Goal: Understand process/instructions: Learn how to perform a task or action

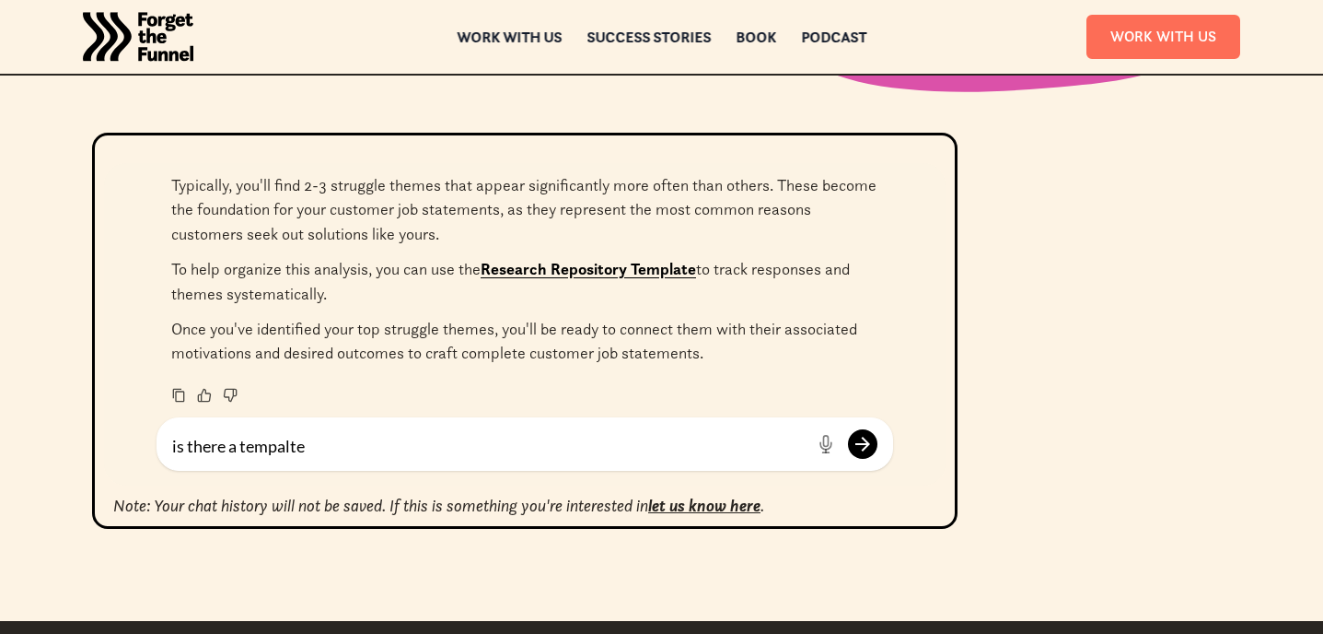
scroll to position [773, 0]
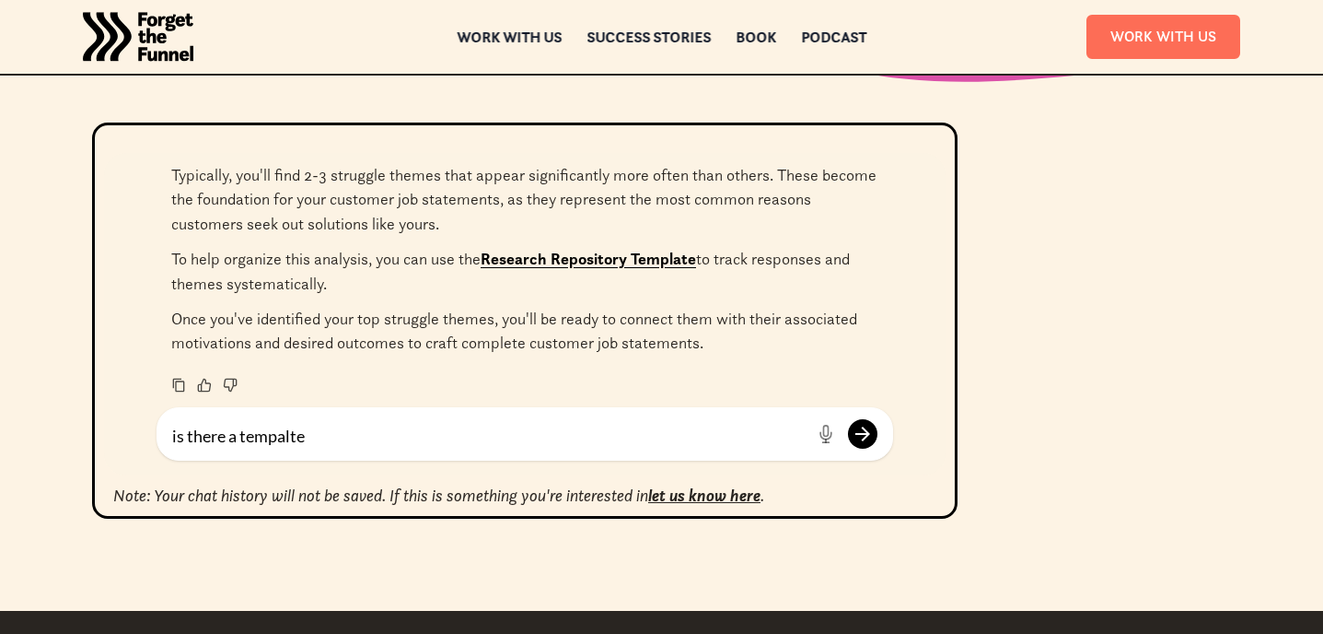
click at [669, 331] on p "Once you've identified your top struggle themes, you'll be ready to connect the…" at bounding box center [524, 331] width 707 height 49
click at [623, 346] on p "Once you've identified your top struggle themes, you'll be ready to connect the…" at bounding box center [524, 331] width 707 height 49
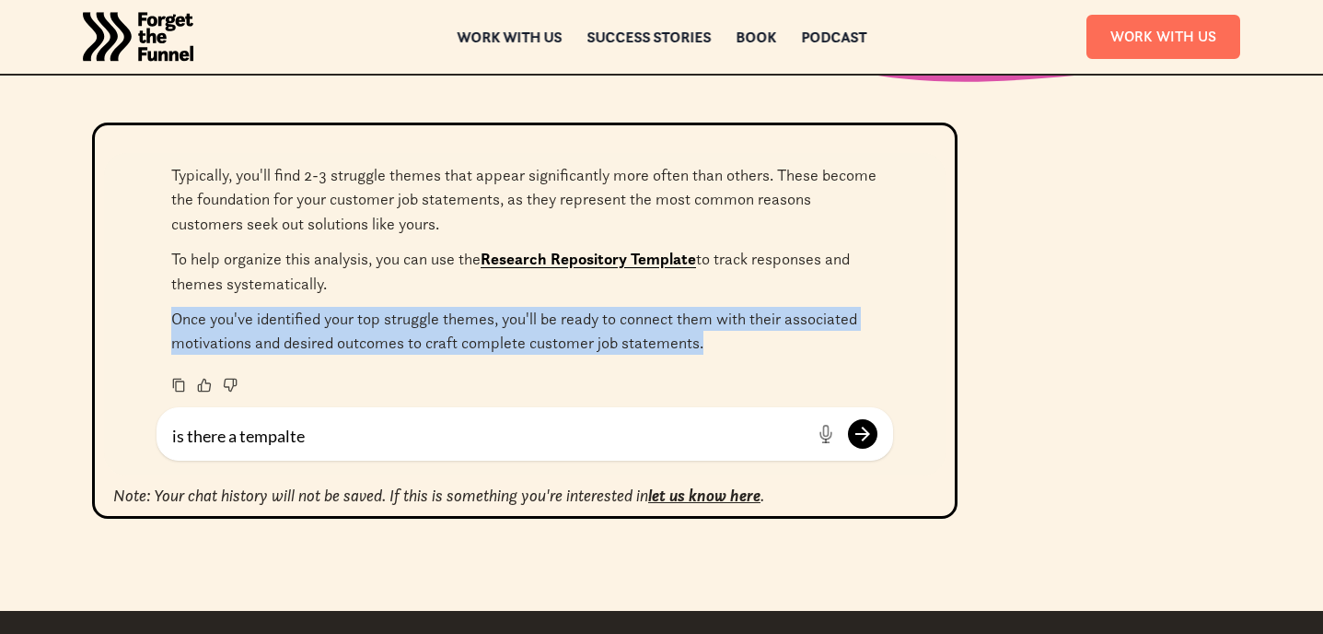
click at [623, 346] on p "Once you've identified your top struggle themes, you'll be ready to connect the…" at bounding box center [524, 331] width 707 height 49
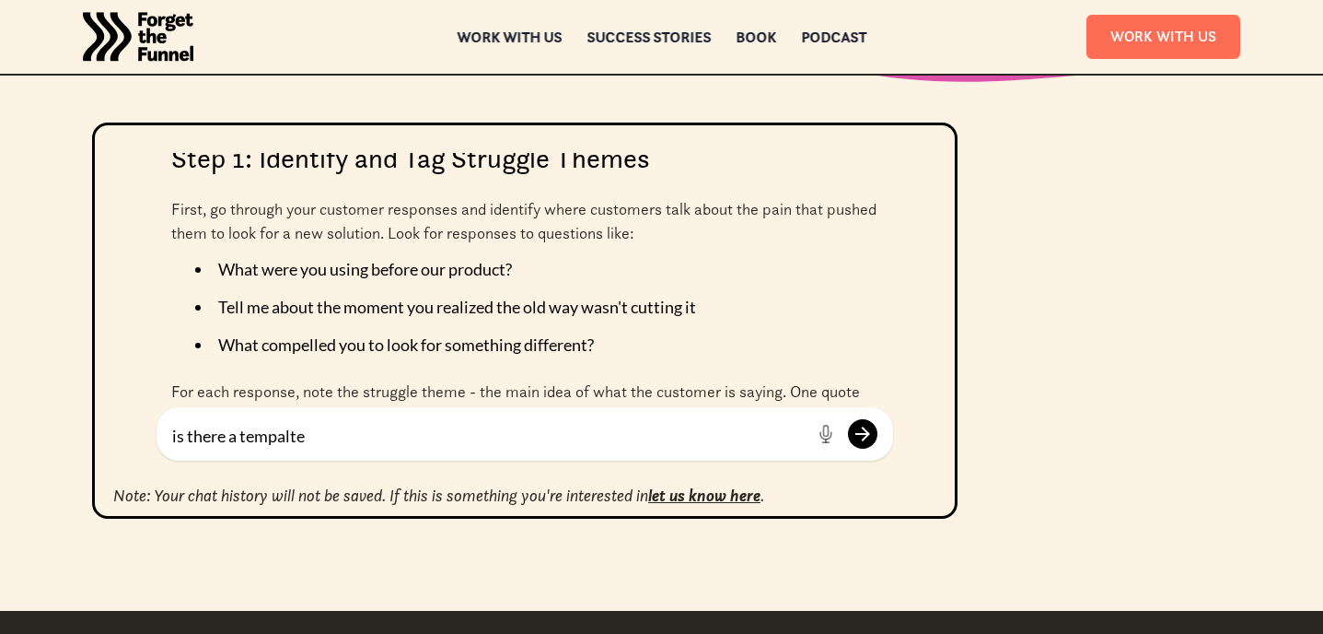
scroll to position [1271, 0]
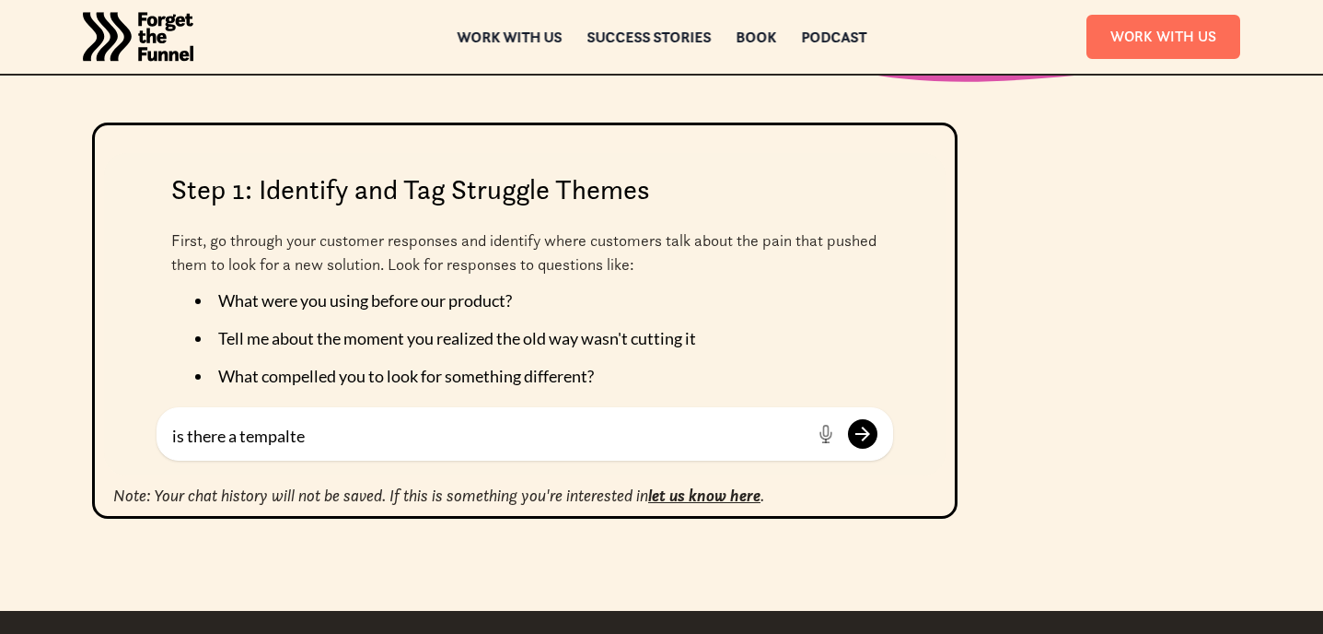
click at [657, 241] on p "First, go through your customer responses and identify where customers talk abo…" at bounding box center [524, 252] width 707 height 49
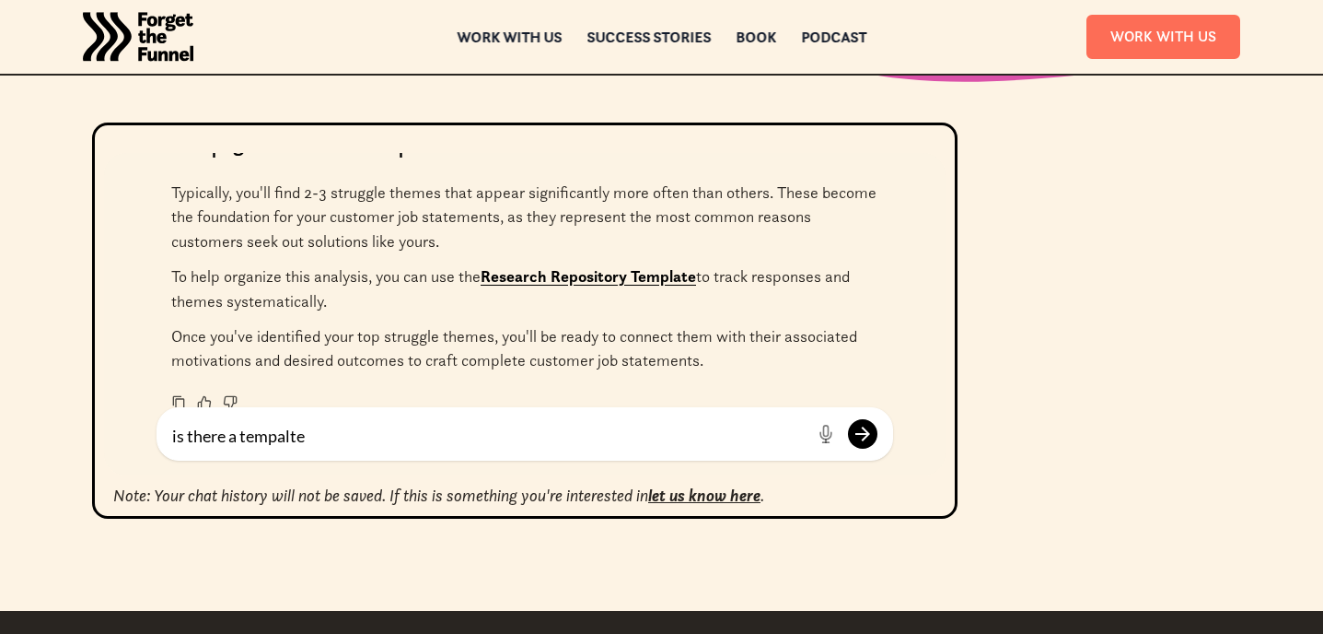
scroll to position [1859, 0]
